Goal: Complete application form: Complete application form

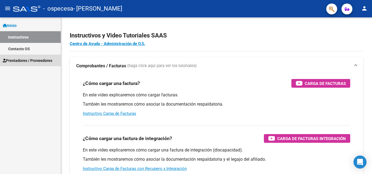
click at [27, 57] on link "Prestadores / Proveedores" at bounding box center [30, 61] width 61 height 12
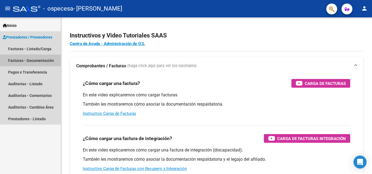
click at [27, 60] on link "Facturas - Documentación" at bounding box center [30, 61] width 61 height 12
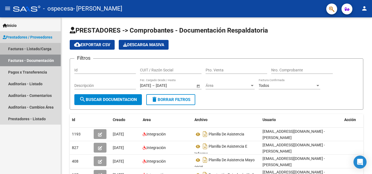
click at [34, 51] on link "Facturas - Listado/Carga" at bounding box center [30, 49] width 61 height 12
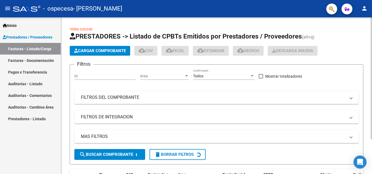
click at [100, 51] on span "Cargar Comprobante" at bounding box center [100, 50] width 52 height 5
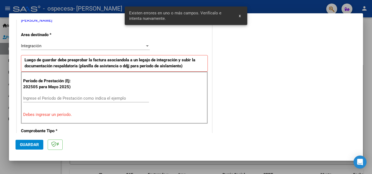
scroll to position [123, 0]
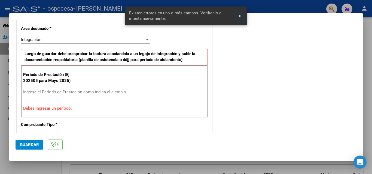
click at [240, 17] on span "x" at bounding box center [240, 15] width 2 height 5
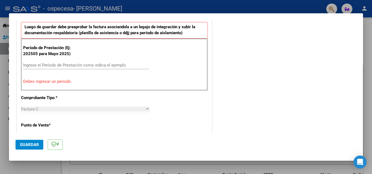
scroll to position [163, 0]
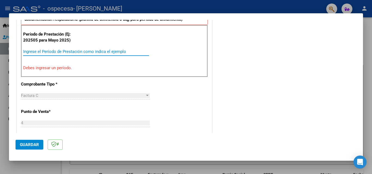
click at [80, 52] on input "Ingrese el Período de Prestación como indica el ejemplo" at bounding box center [86, 51] width 126 height 5
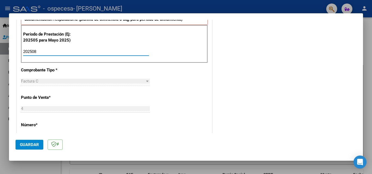
type input "202508"
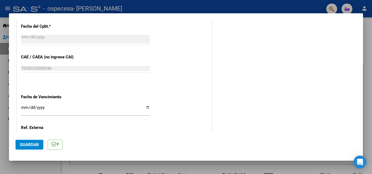
scroll to position [326, 0]
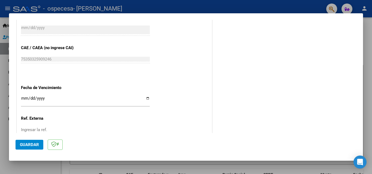
click at [146, 99] on input "Ingresar la fecha" at bounding box center [85, 100] width 129 height 9
type input "[DATE]"
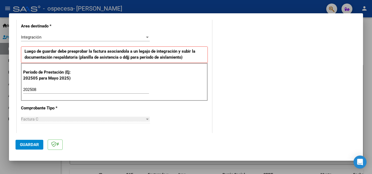
scroll to position [121, 0]
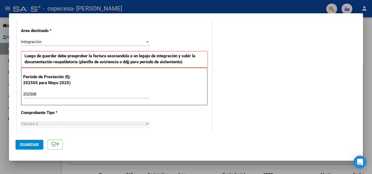
click at [31, 145] on span "Guardar" at bounding box center [29, 145] width 19 height 5
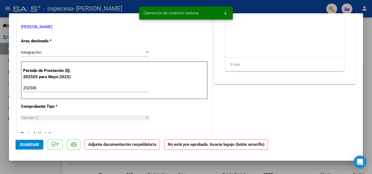
scroll to position [0, 0]
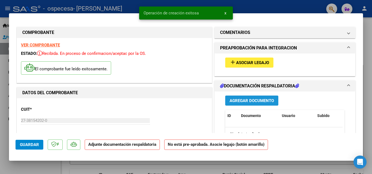
click at [250, 97] on button "Agregar Documento" at bounding box center [251, 101] width 53 height 10
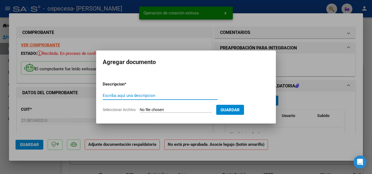
click at [173, 97] on input "Escriba aquí una descripcion" at bounding box center [160, 95] width 115 height 5
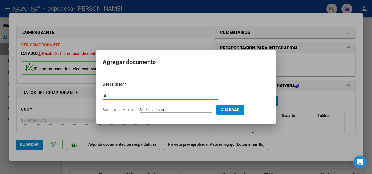
type input "p"
click at [147, 95] on input "Pla" at bounding box center [160, 95] width 115 height 5
click at [125, 95] on input "Planilla de aistencia" at bounding box center [160, 95] width 115 height 5
type input "Planilla de asistencia"
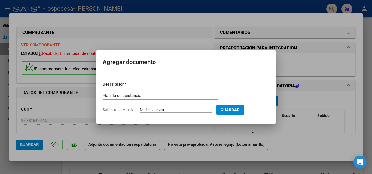
type input "C:\fakepath\PLANILLA DE ASISTENCIA AGOSTO [PERSON_NAME] 2025 (1).pdf"
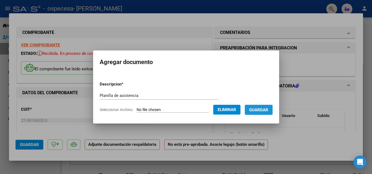
click at [261, 106] on button "Guardar" at bounding box center [259, 110] width 28 height 10
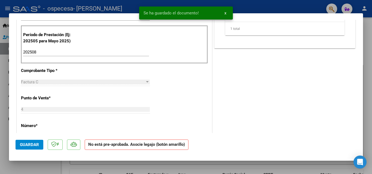
scroll to position [163, 0]
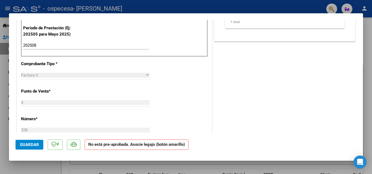
click at [25, 143] on span "Guardar" at bounding box center [29, 145] width 19 height 5
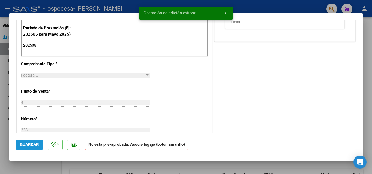
click at [33, 144] on span "Guardar" at bounding box center [29, 145] width 19 height 5
